Goal: Information Seeking & Learning: Learn about a topic

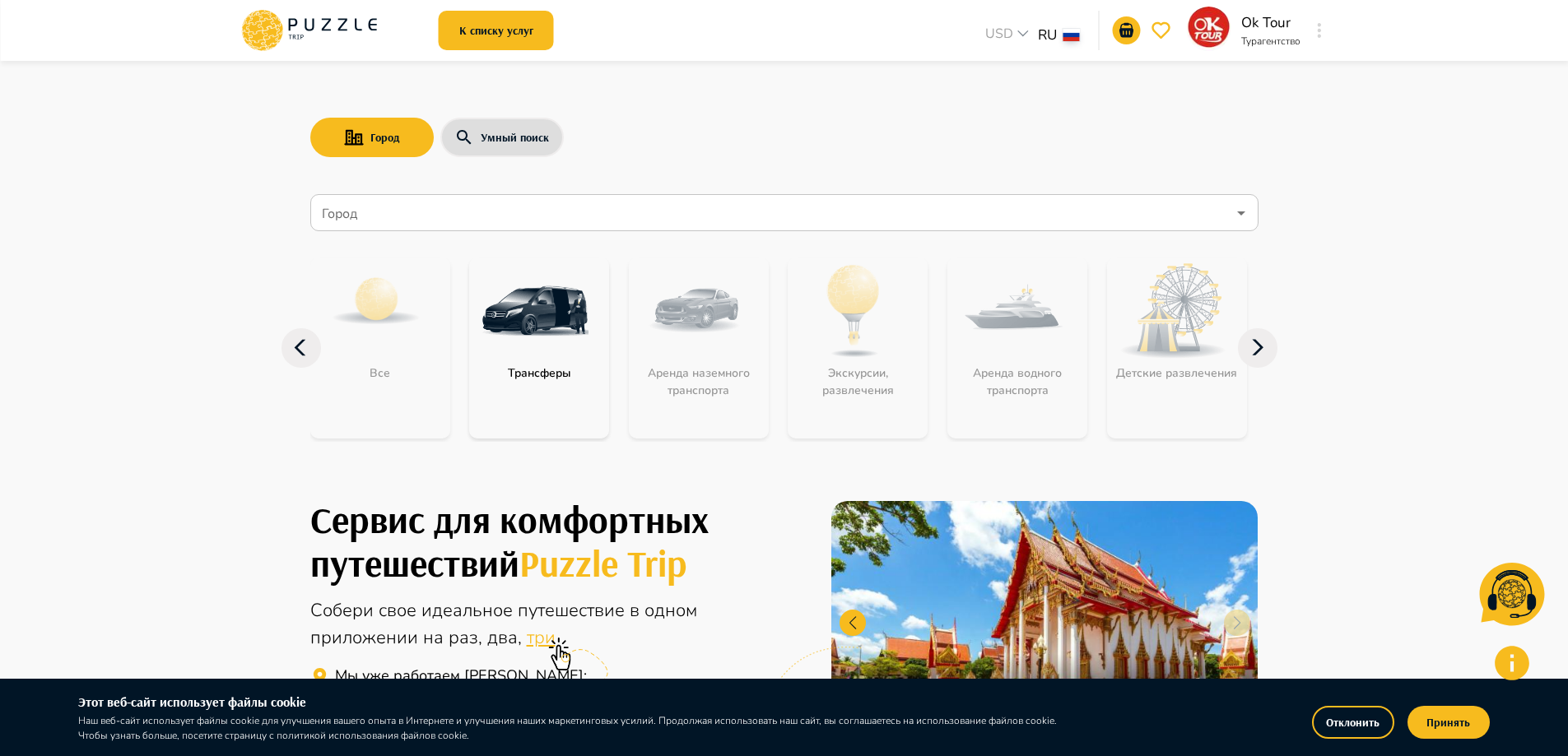
click at [323, 30] on icon at bounding box center [327, 26] width 9 height 13
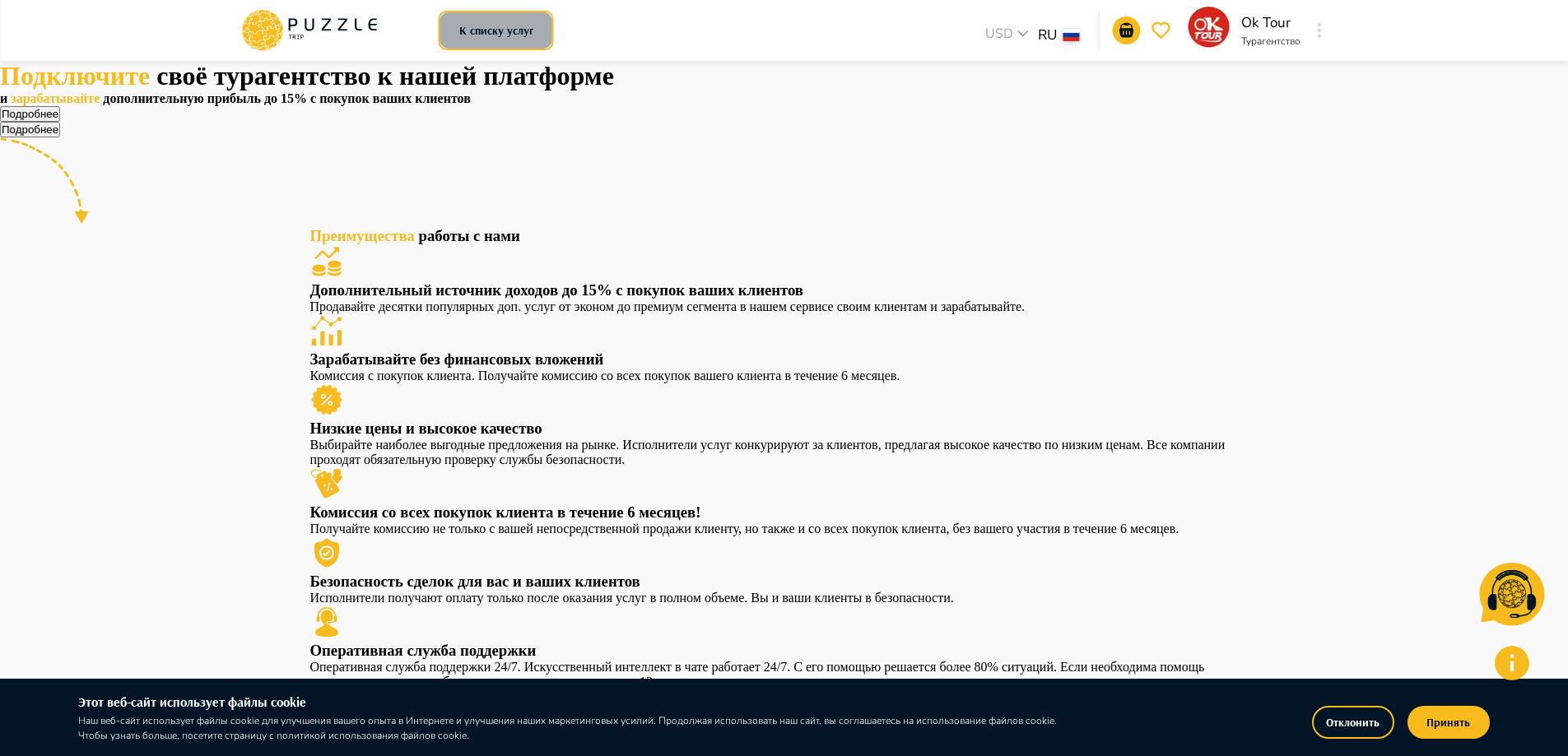
click at [452, 43] on button "К списку услуг" at bounding box center [496, 30] width 115 height 39
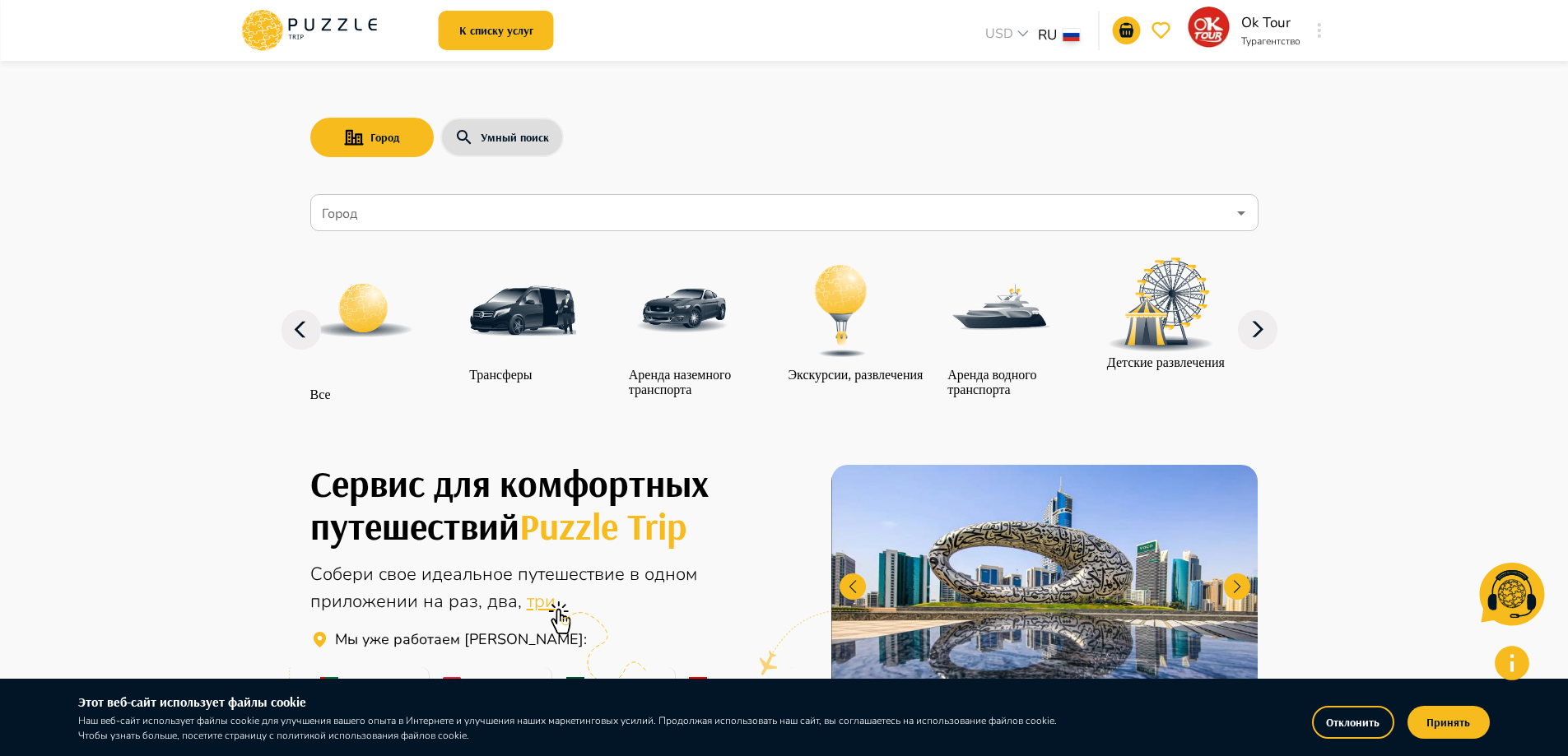
click at [404, 221] on input "Город" at bounding box center [773, 213] width 909 height 31
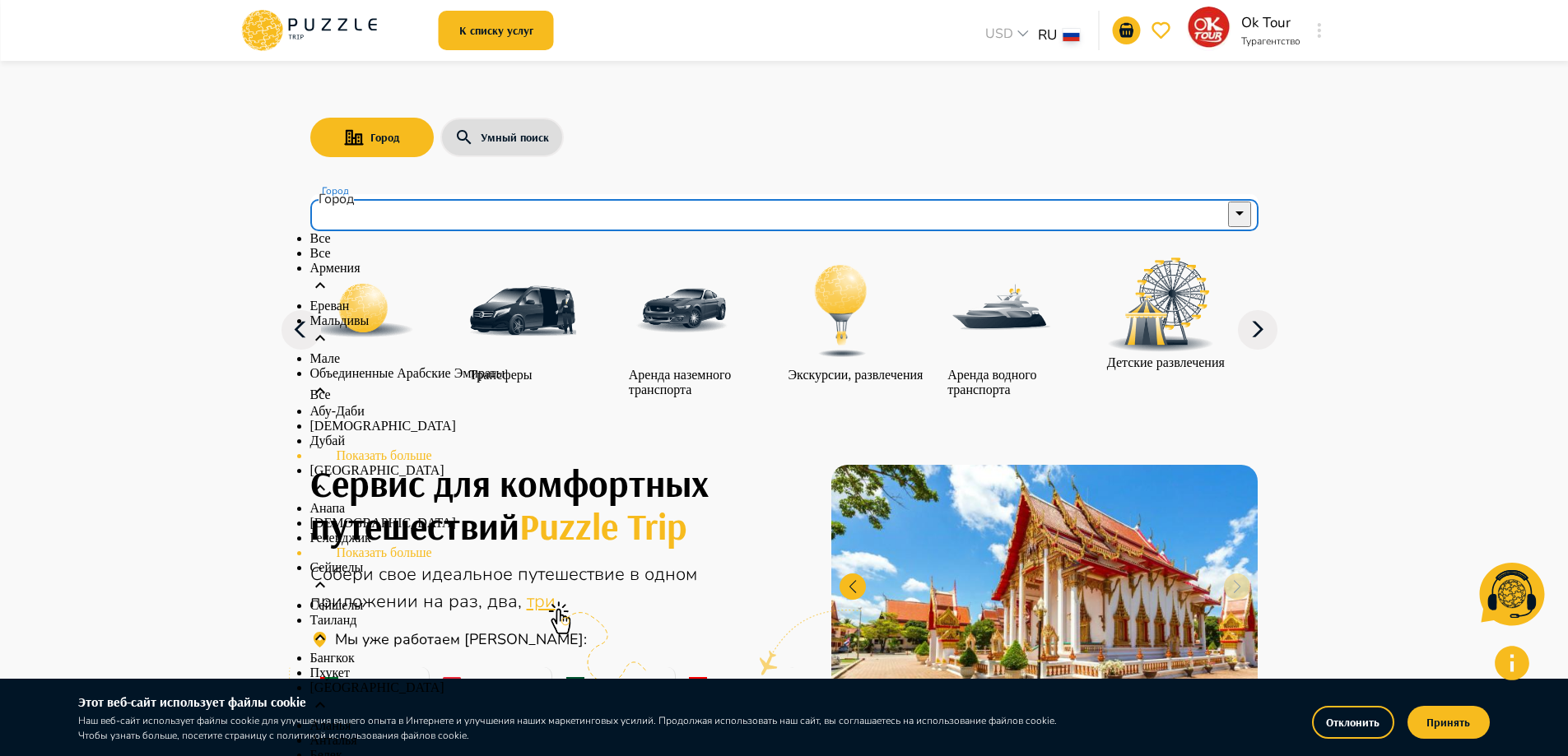
click at [360, 449] on p "Дубай" at bounding box center [784, 441] width 949 height 15
type input "*****"
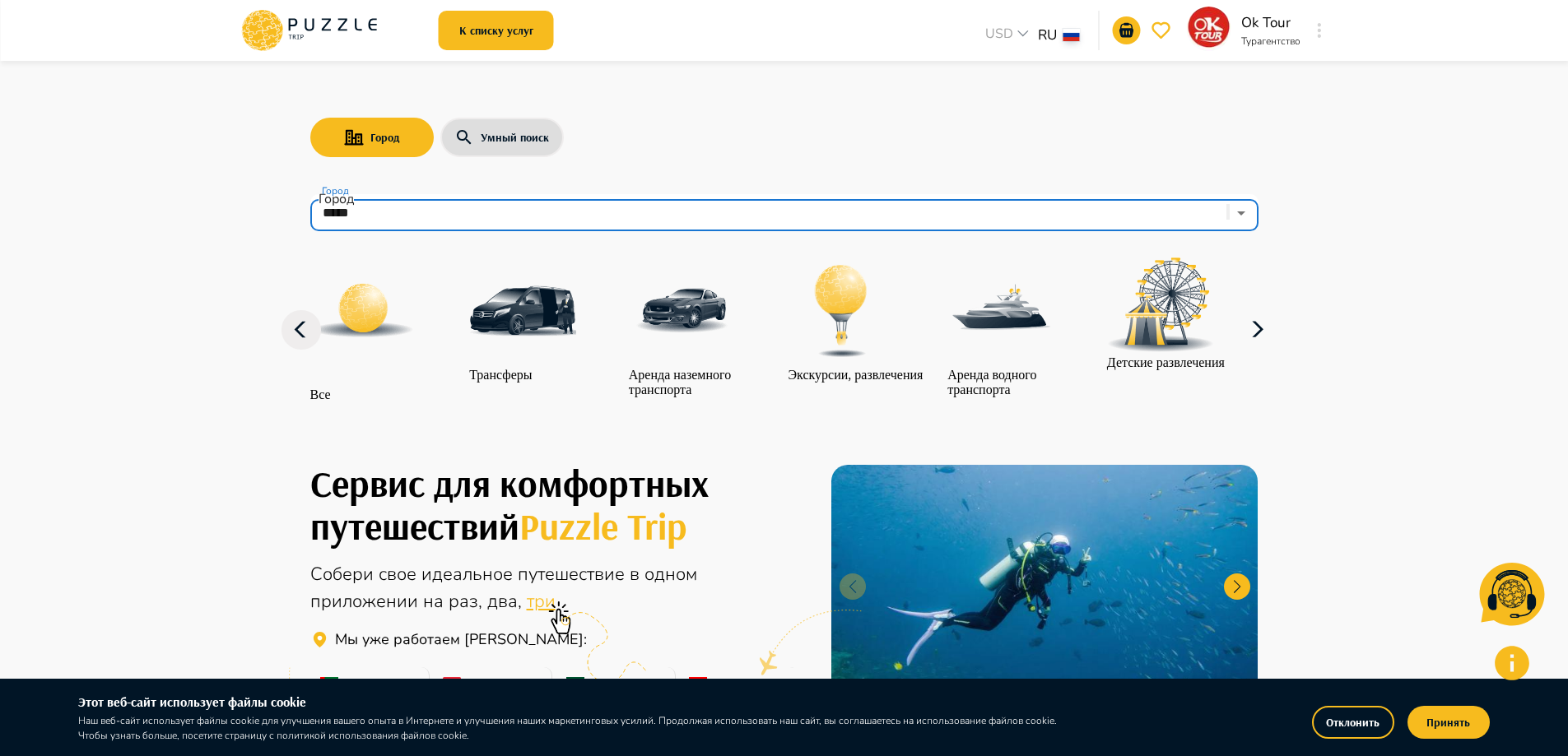
click at [1263, 350] on icon "button" at bounding box center [1257, 329] width 39 height 39
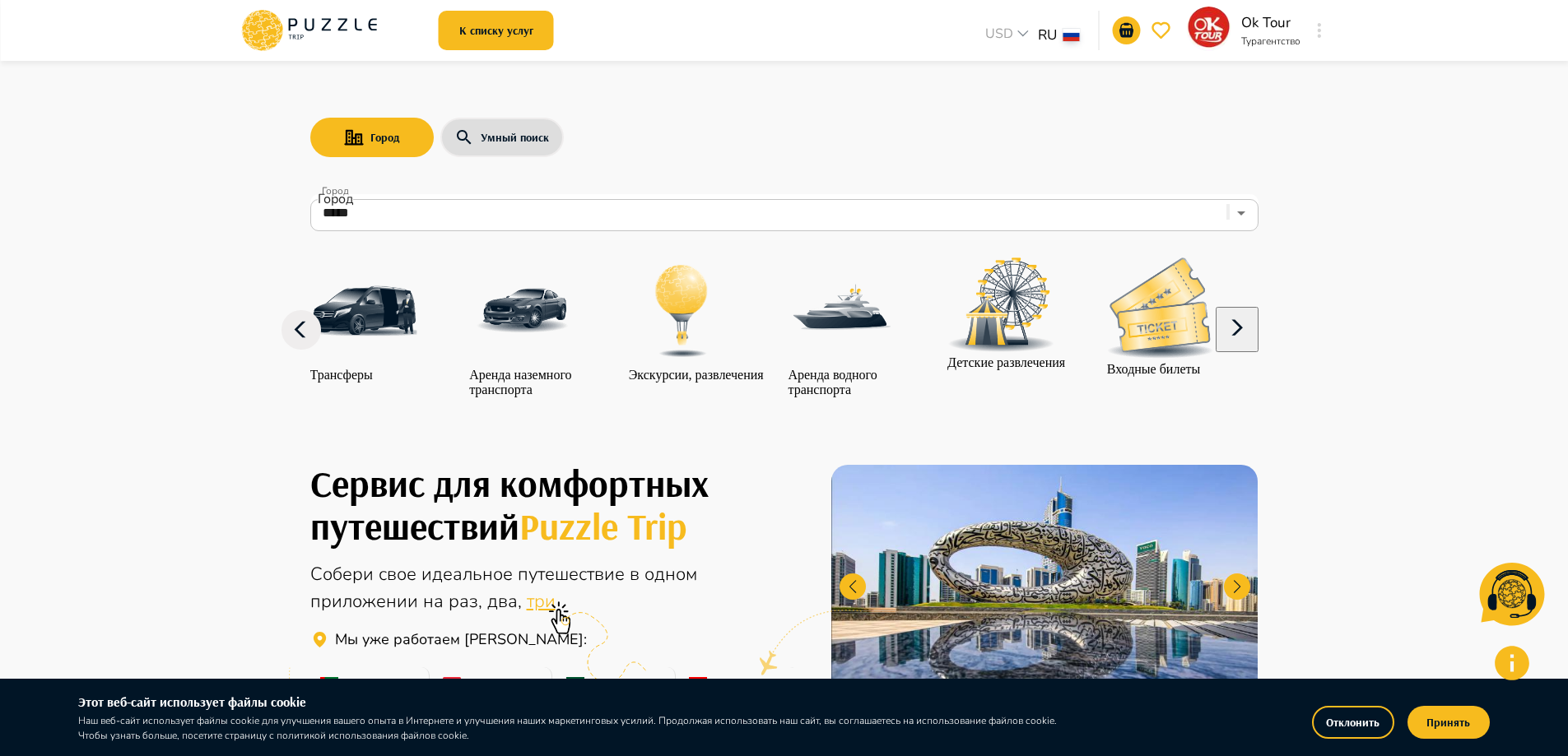
click at [1257, 348] on icon "button" at bounding box center [1237, 327] width 39 height 39
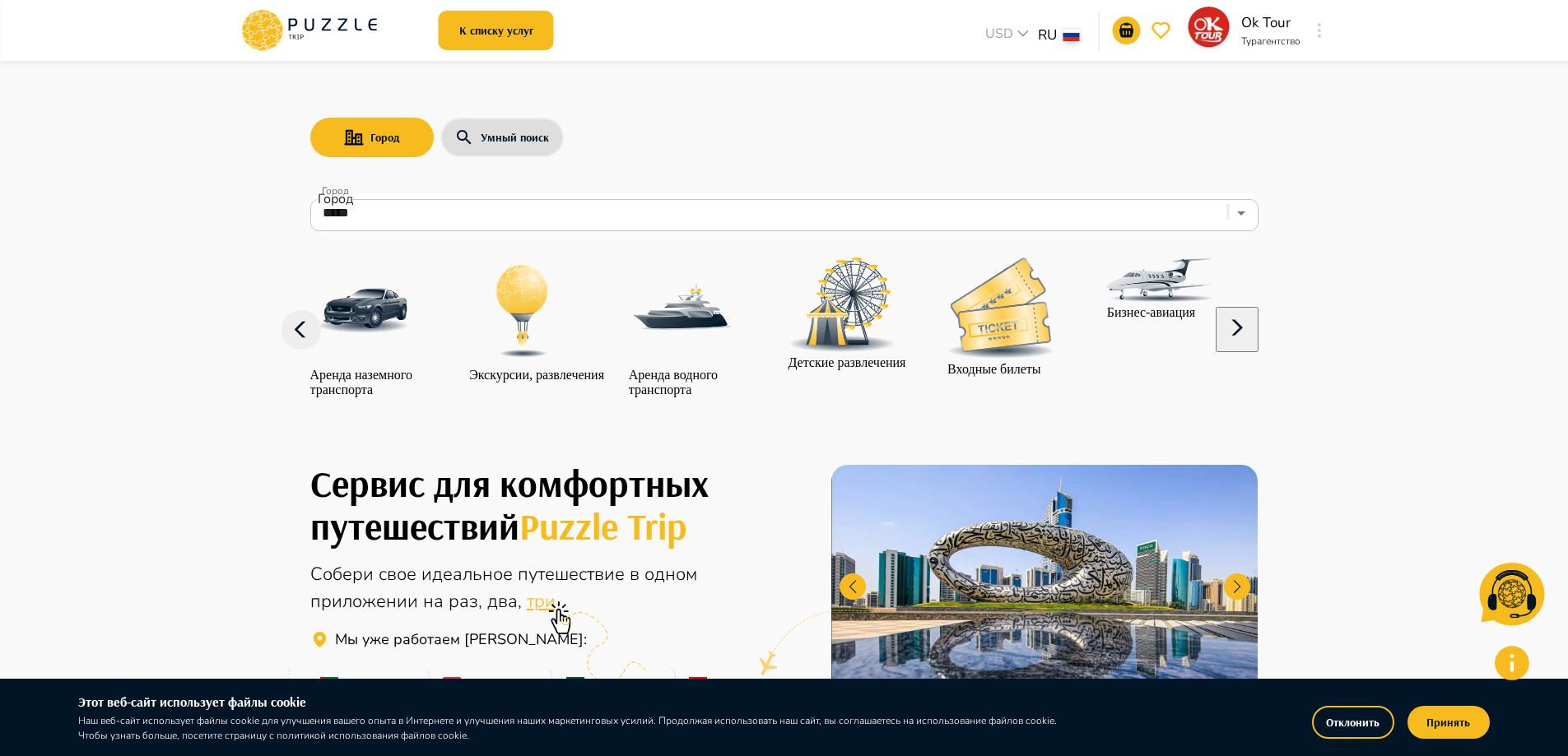
click at [1257, 348] on icon "button" at bounding box center [1237, 327] width 39 height 39
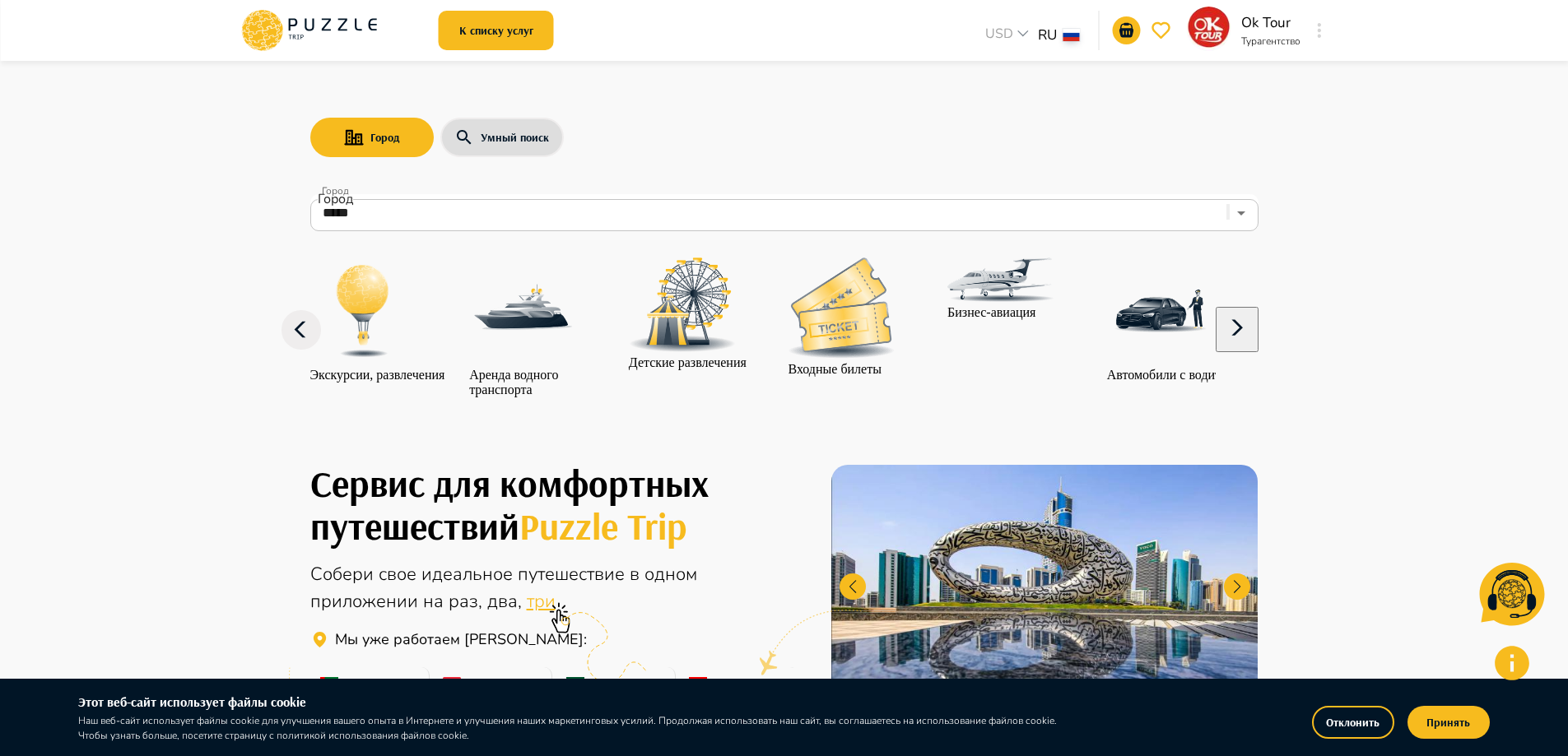
click at [1257, 348] on icon "button" at bounding box center [1237, 327] width 39 height 39
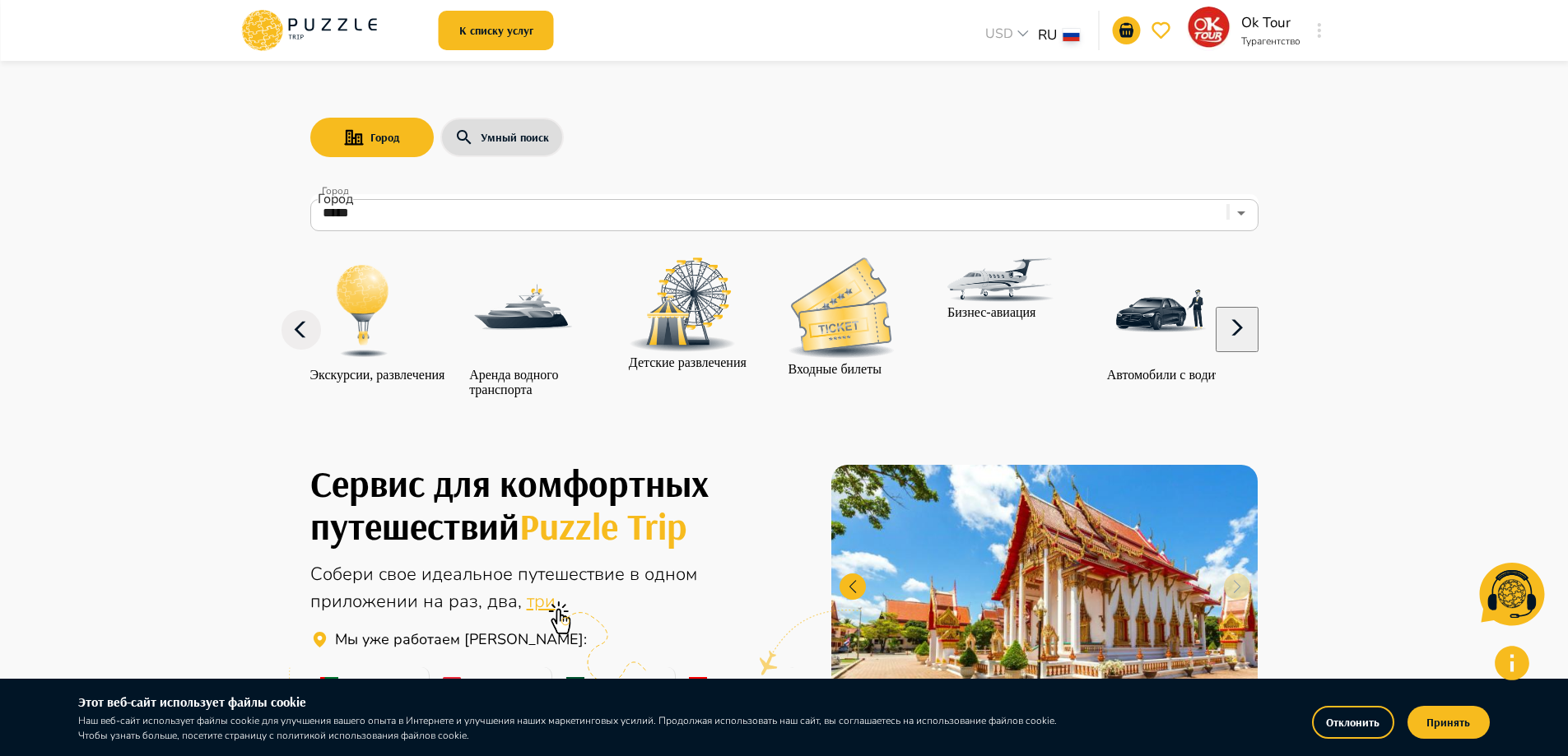
click at [1257, 348] on icon "button" at bounding box center [1237, 327] width 39 height 39
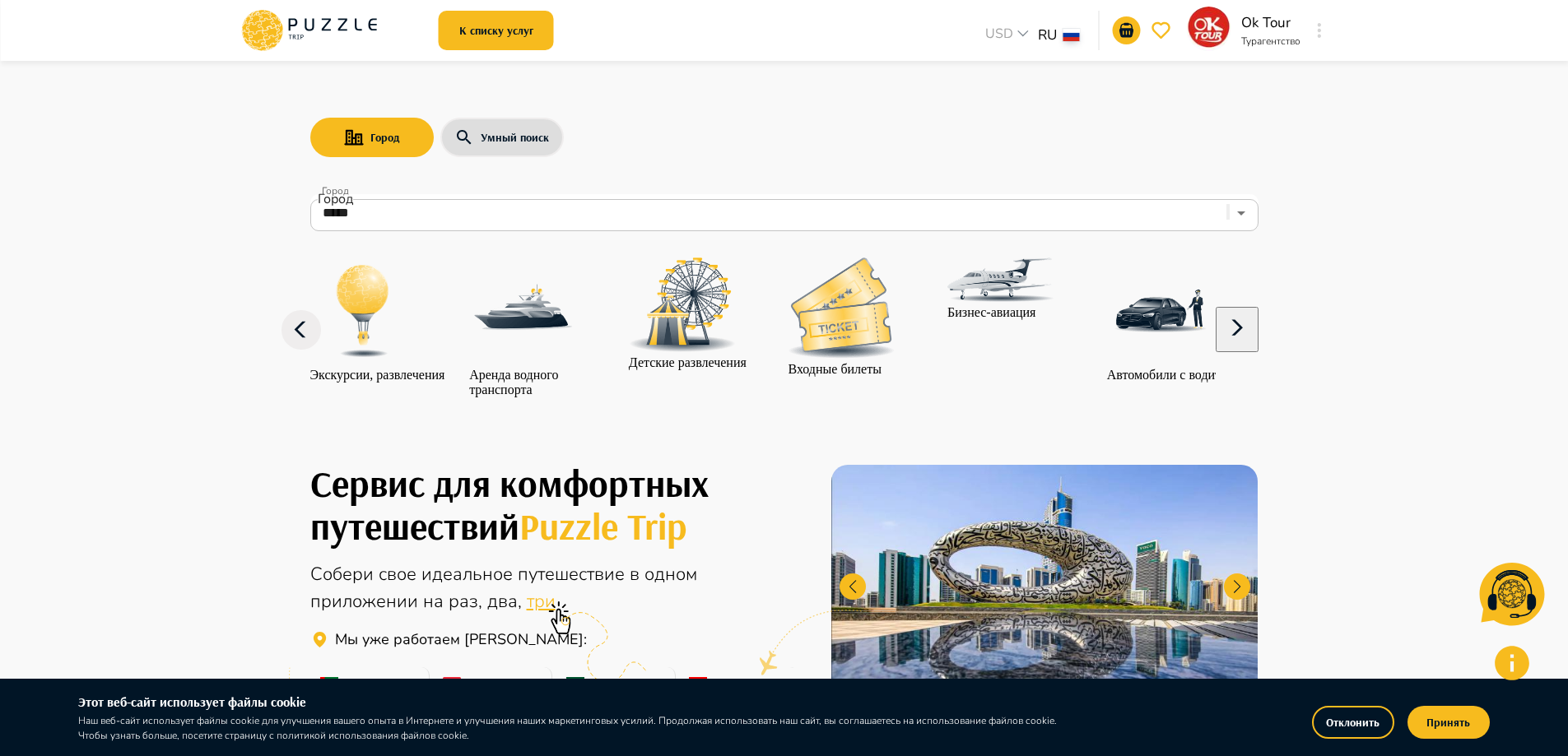
click at [1254, 348] on icon "button" at bounding box center [1237, 327] width 39 height 39
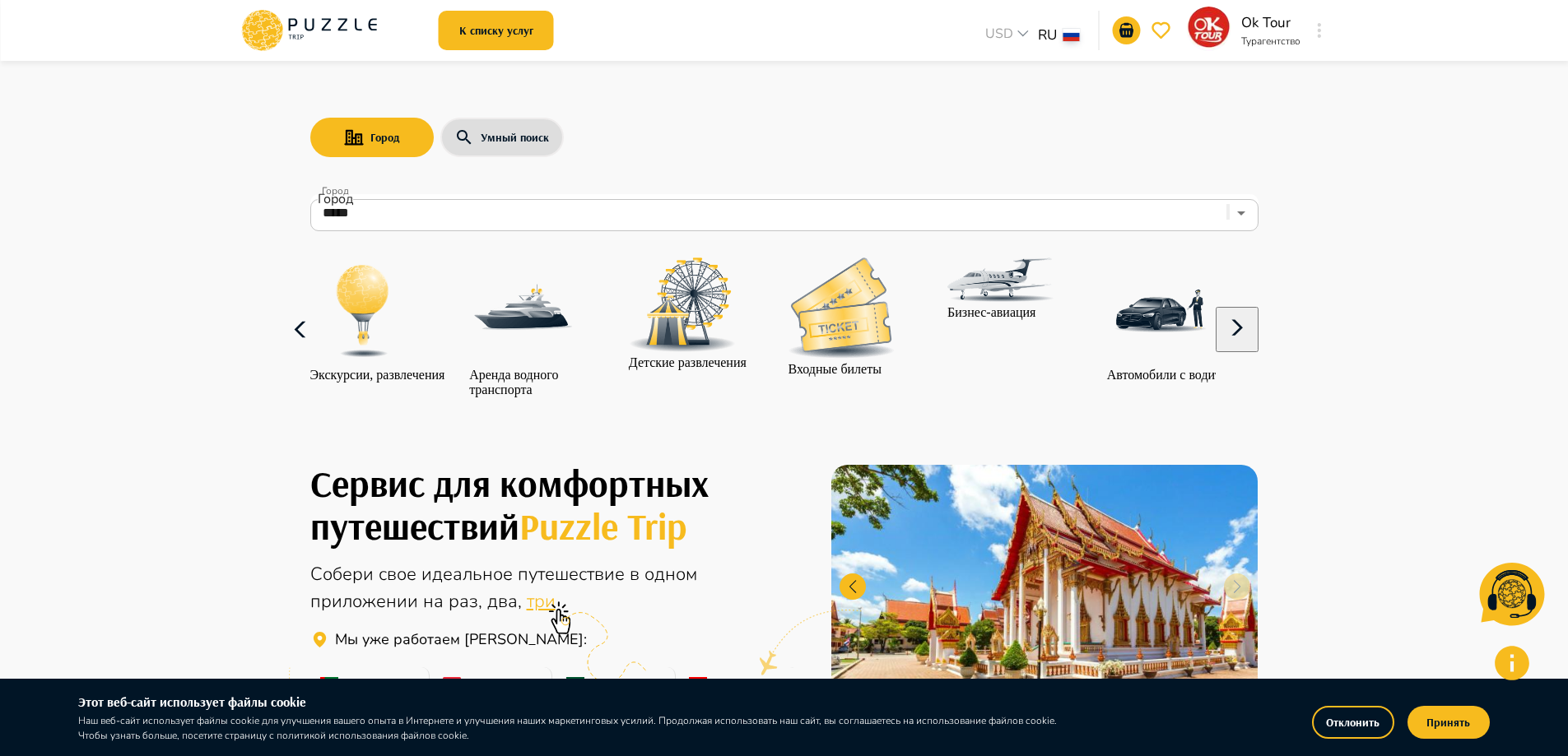
click at [293, 342] on icon "button" at bounding box center [301, 329] width 39 height 39
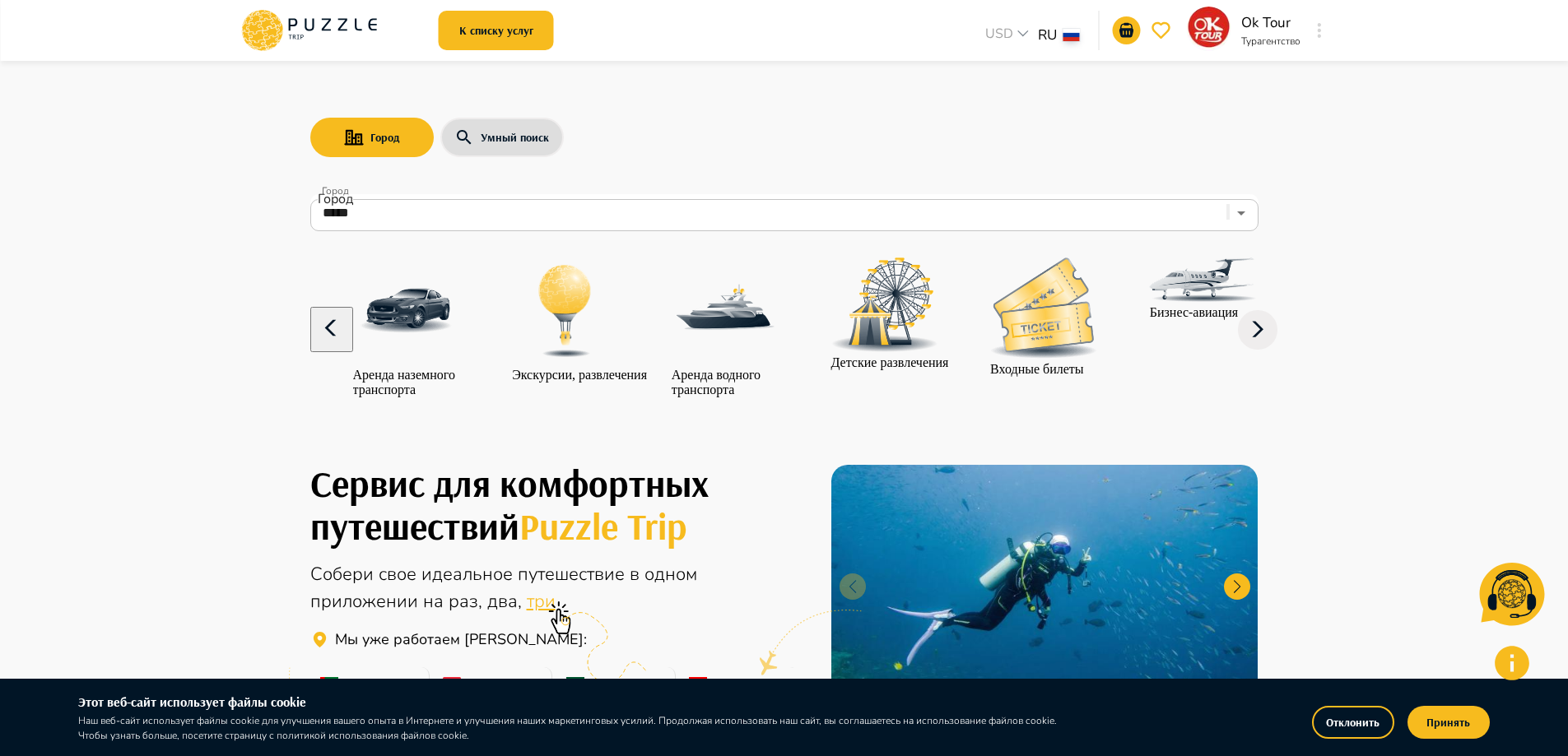
click at [537, 383] on div "Экскурсии, развлечения" at bounding box center [579, 319] width 135 height 125
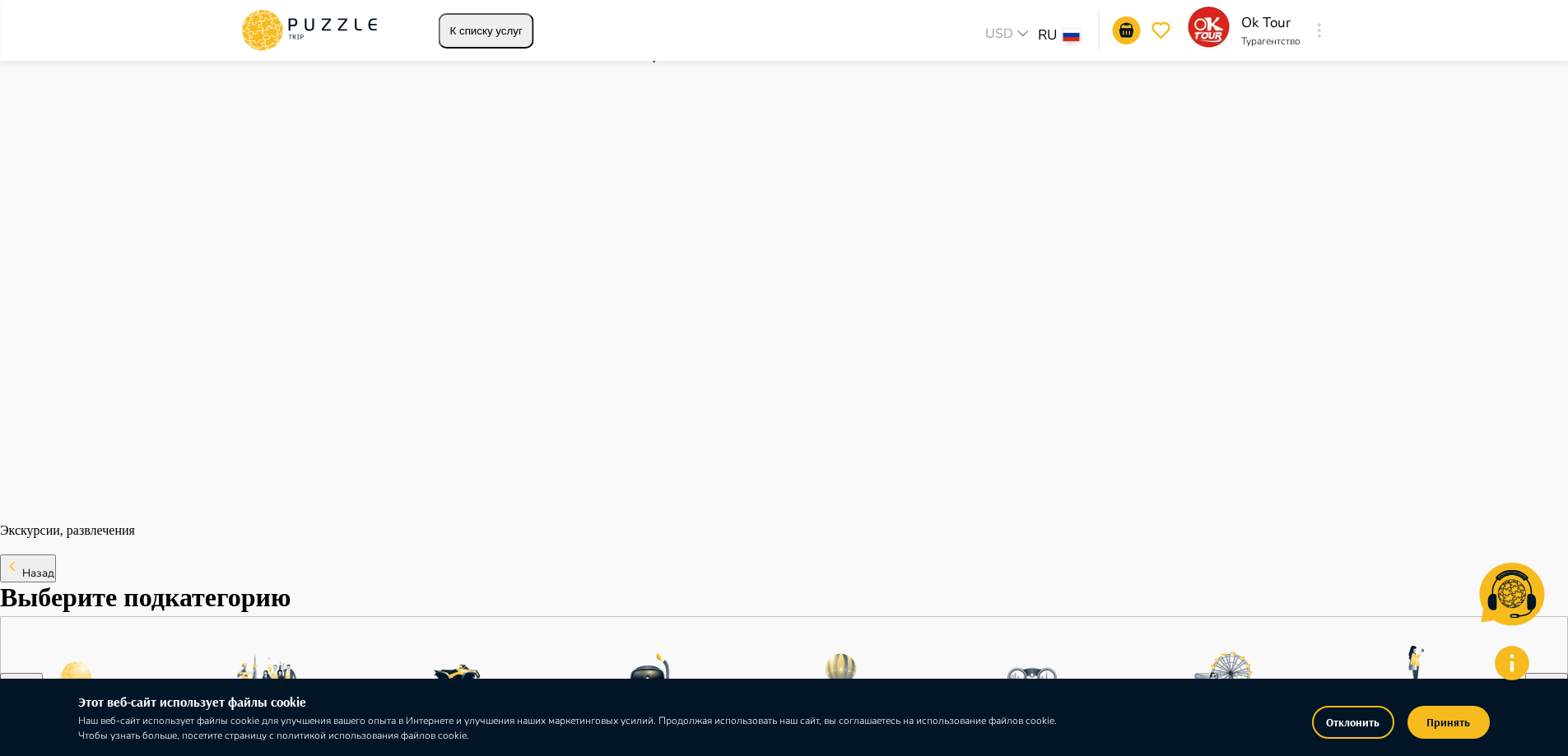
scroll to position [2634, 0]
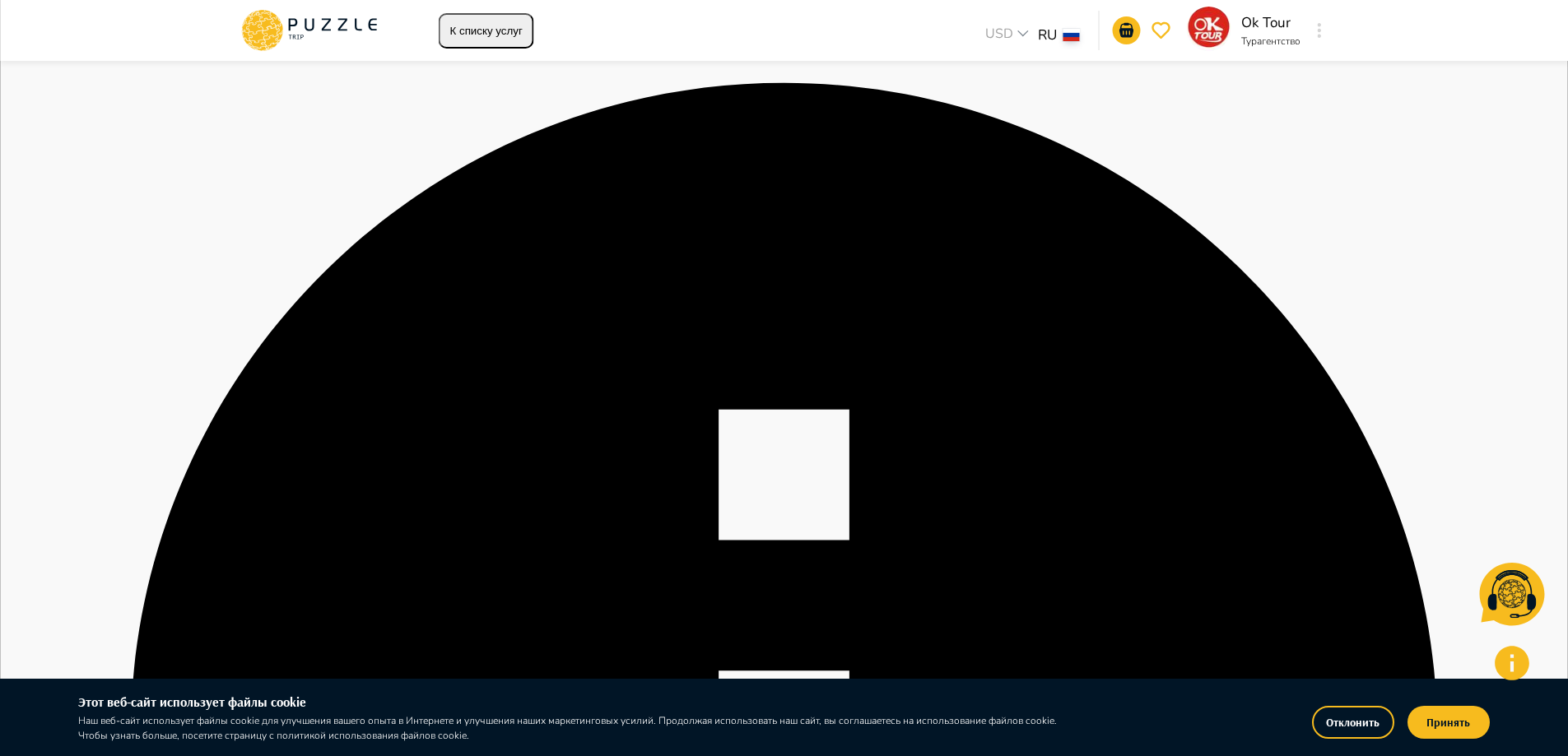
scroll to position [3511, 0]
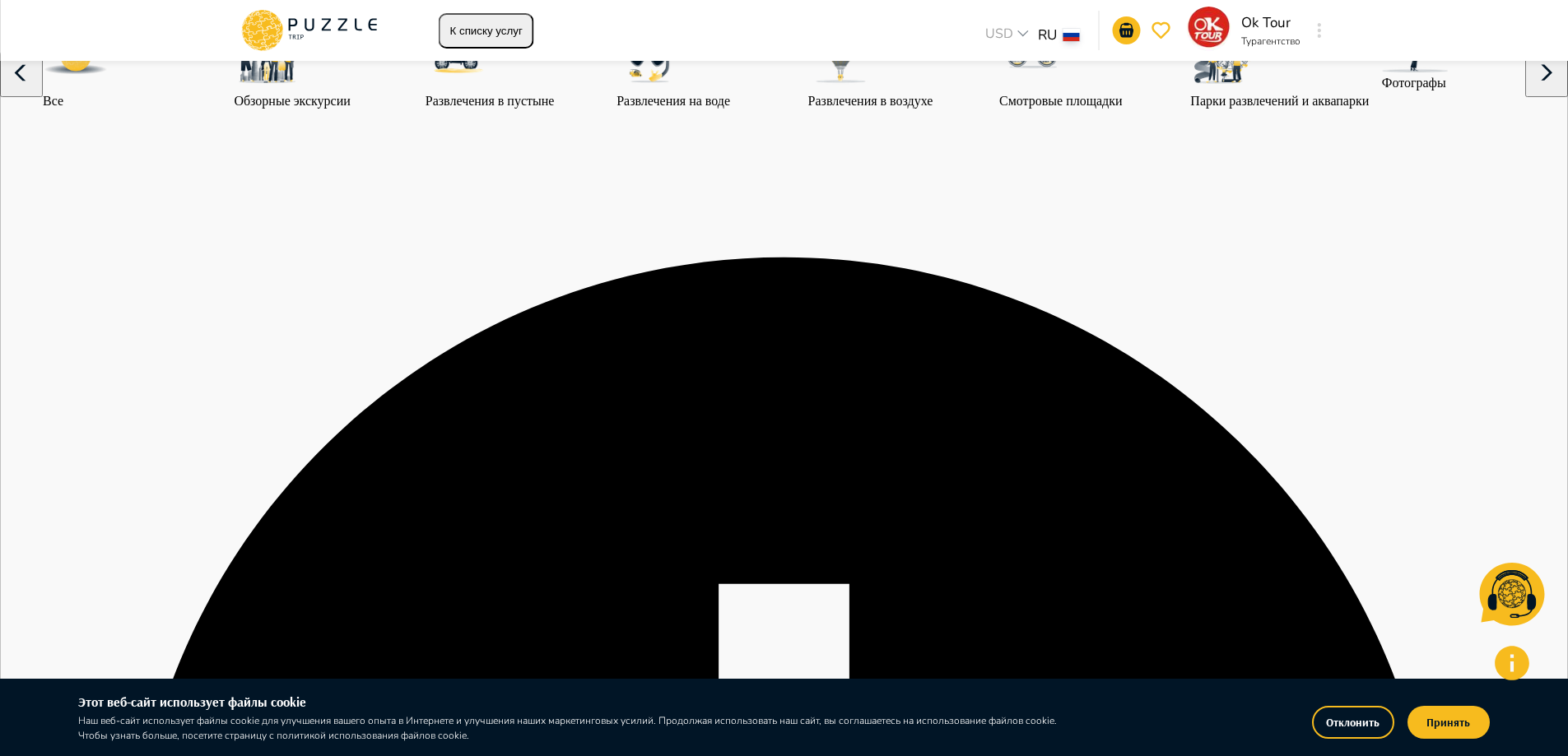
scroll to position [3347, 0]
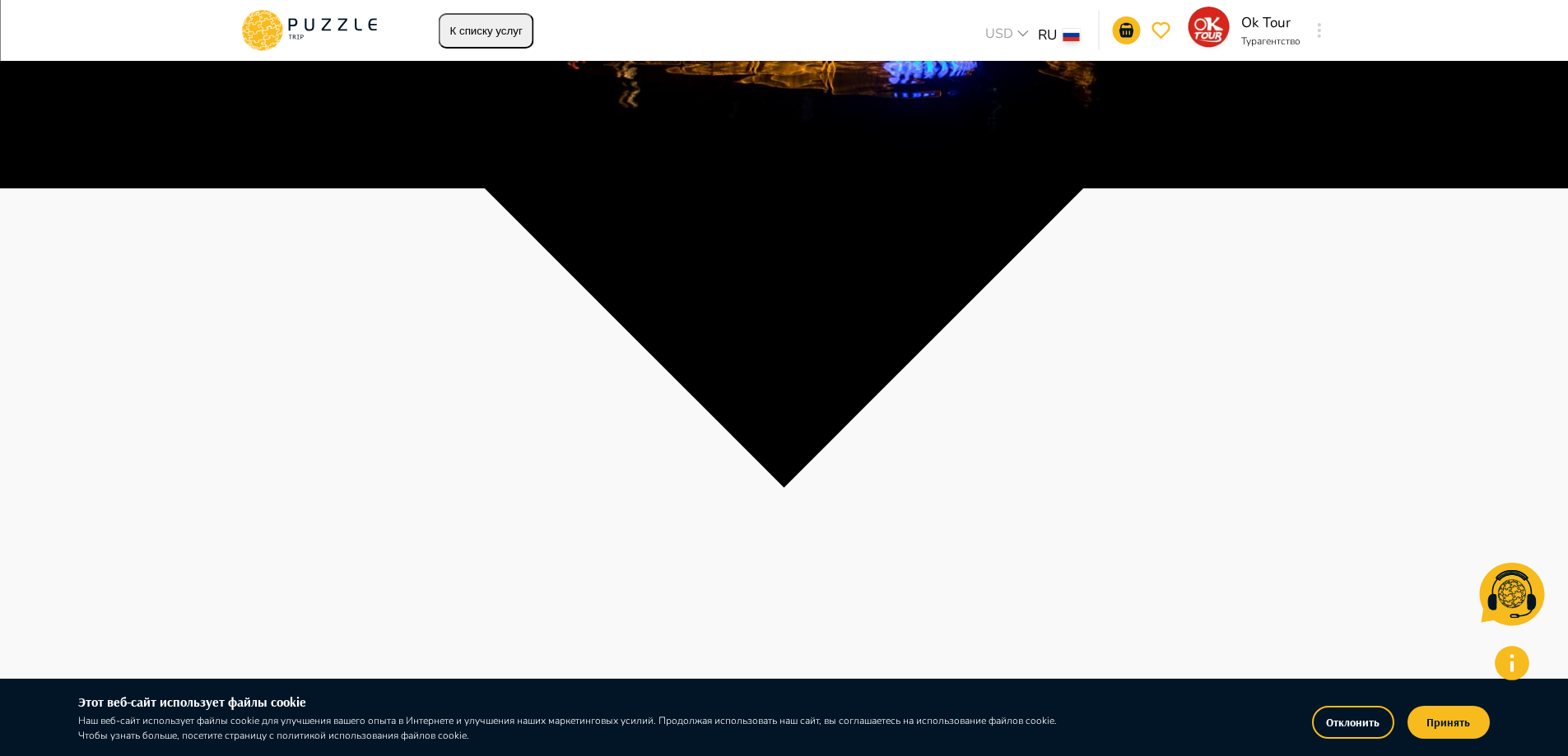
scroll to position [576, 0]
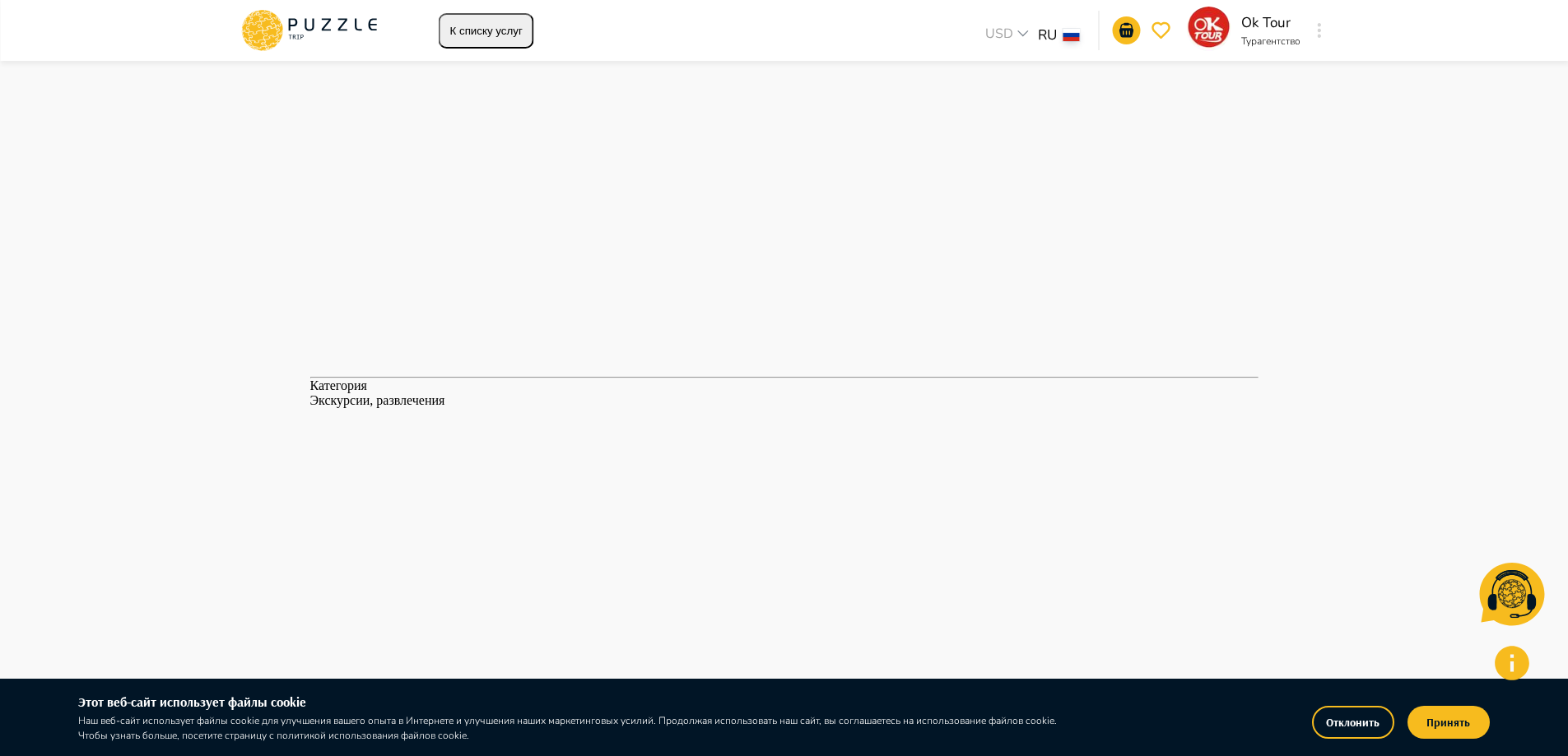
scroll to position [2304, 0]
click at [300, 41] on icon at bounding box center [309, 30] width 140 height 43
